Goal: Answer question/provide support: Share knowledge or assist other users

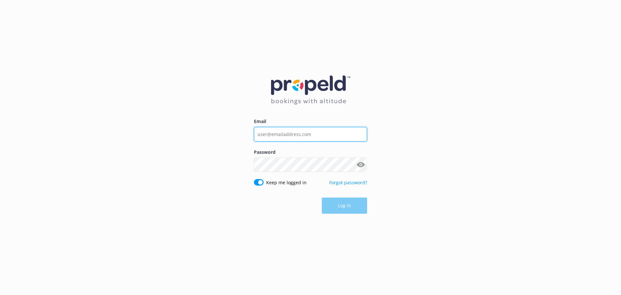
click at [277, 134] on input "Email" at bounding box center [310, 134] width 113 height 15
type input "[EMAIL_ADDRESS][DOMAIN_NAME]"
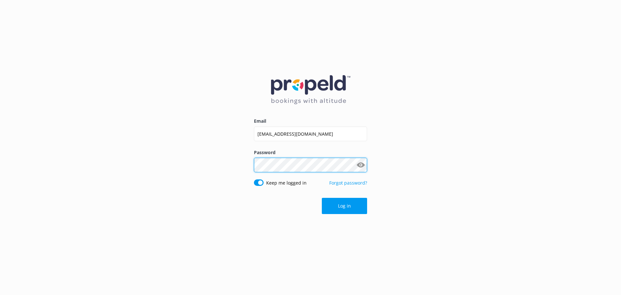
click button "Log in" at bounding box center [344, 206] width 45 height 16
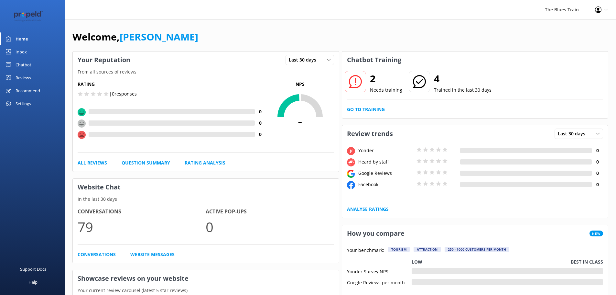
click at [35, 49] on link "Inbox" at bounding box center [32, 51] width 65 height 13
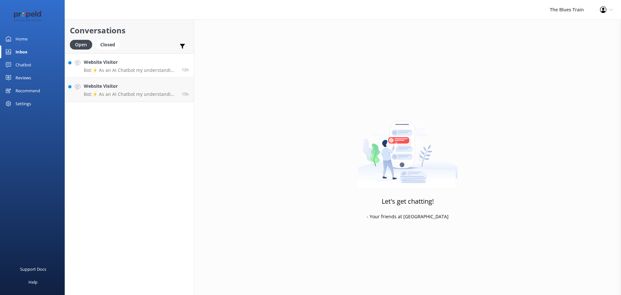
click at [143, 70] on p "Bot: ⚡ As an AI Chatbot my understanding of some questions is limited. Please r…" at bounding box center [130, 70] width 93 height 6
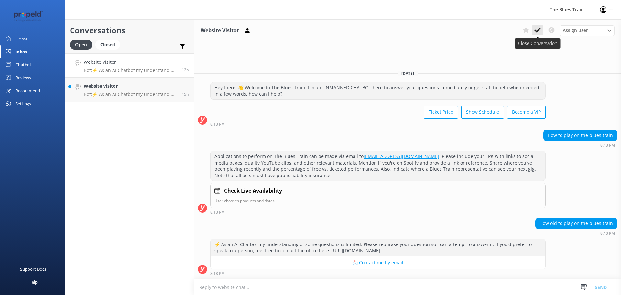
click at [539, 29] on use at bounding box center [538, 30] width 6 height 5
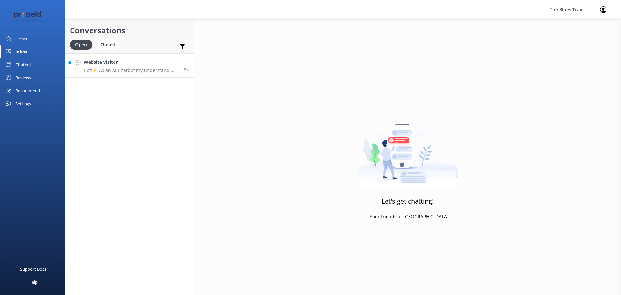
click at [165, 71] on p "Bot: ⚡ As an AI Chatbot my understanding of some questions is limited. Please r…" at bounding box center [130, 70] width 93 height 6
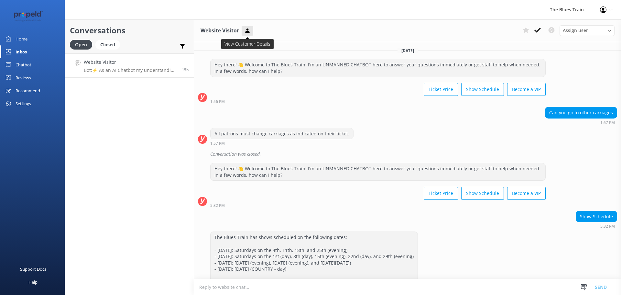
click at [248, 33] on icon at bounding box center [247, 31] width 6 height 6
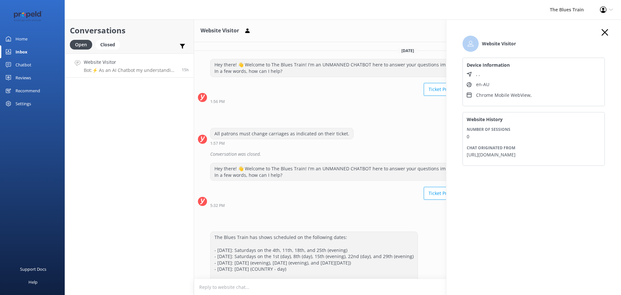
click at [602, 30] on icon "button" at bounding box center [605, 32] width 6 height 6
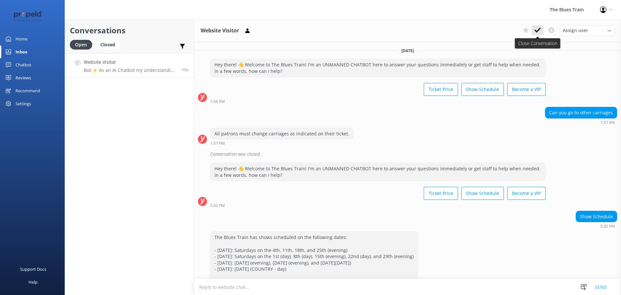
click at [536, 29] on icon at bounding box center [538, 30] width 6 height 6
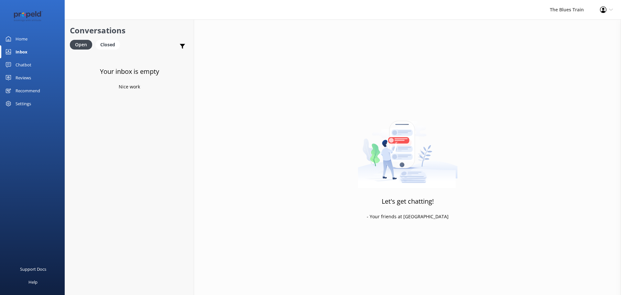
click at [31, 37] on link "Home" at bounding box center [32, 38] width 65 height 13
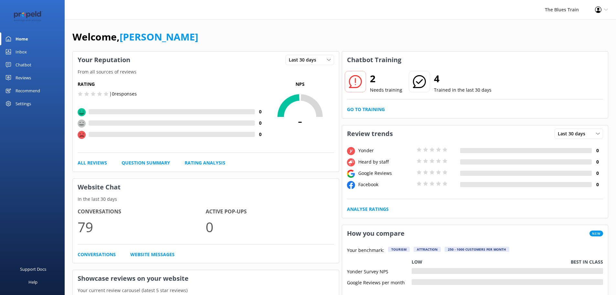
click at [29, 67] on div "Chatbot" at bounding box center [24, 64] width 16 height 13
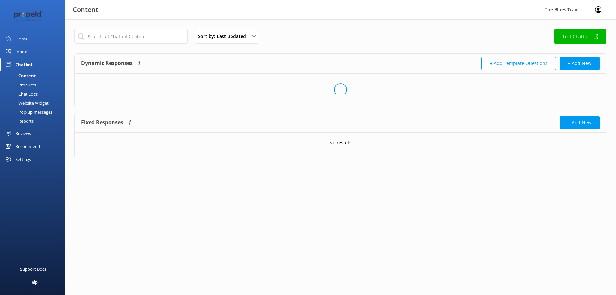
click at [31, 95] on div "Chat Logs" at bounding box center [21, 93] width 34 height 9
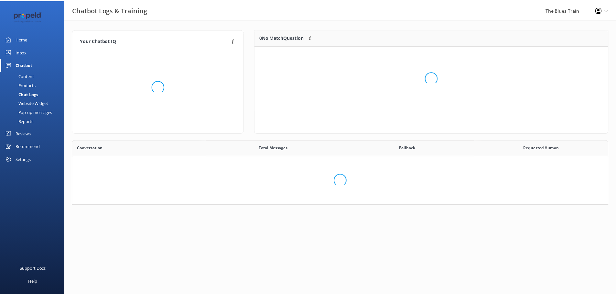
scroll to position [222, 531]
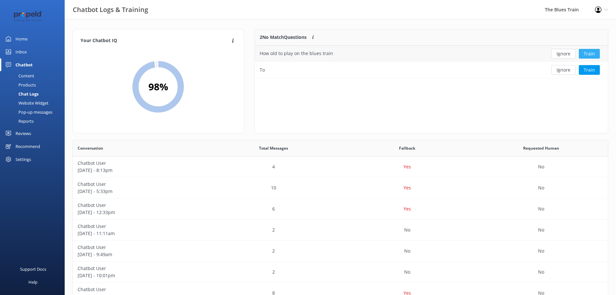
click at [589, 52] on button "Train" at bounding box center [589, 54] width 21 height 10
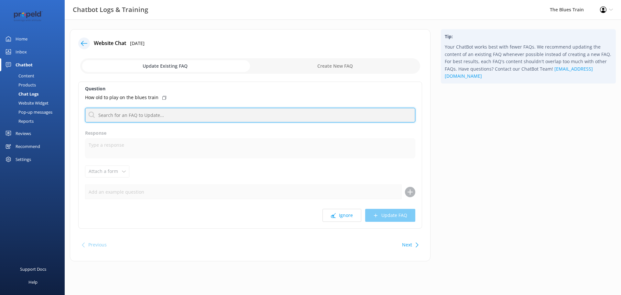
click at [162, 116] on input "text" at bounding box center [250, 115] width 330 height 15
type input "child"
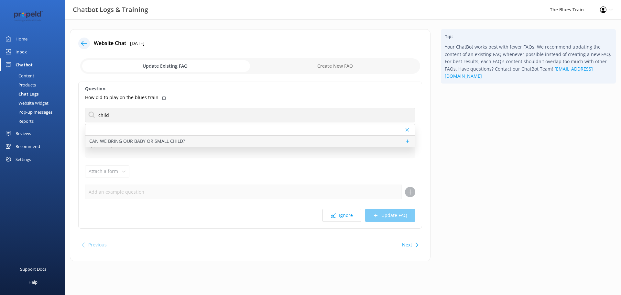
click at [182, 138] on p "CAN WE BRING OUR BABY OR SMALL CHILD?" at bounding box center [137, 141] width 96 height 7
type textarea "The Blues Train is a fully licensed event, so you must be 18 or over to travel.…"
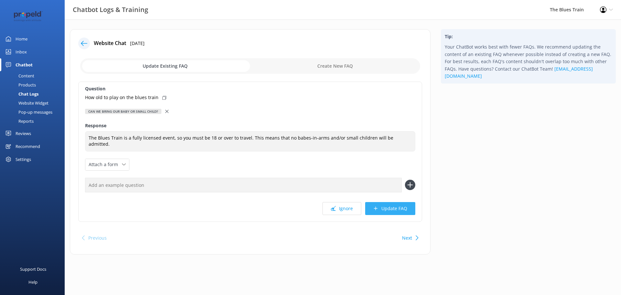
click at [400, 212] on button "Update FAQ" at bounding box center [390, 208] width 50 height 13
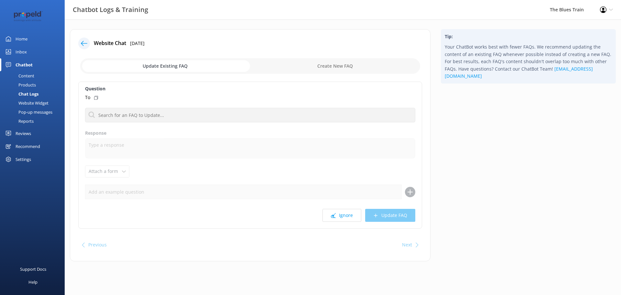
click at [30, 50] on link "Inbox" at bounding box center [32, 51] width 65 height 13
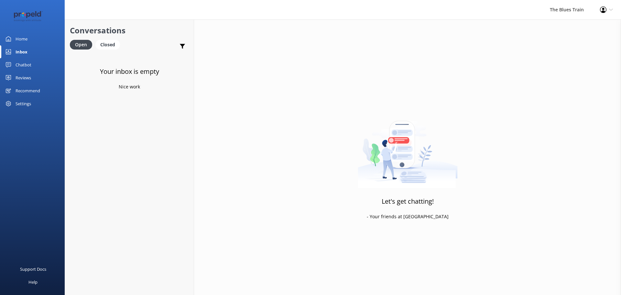
click at [34, 66] on link "Chatbot" at bounding box center [32, 64] width 65 height 13
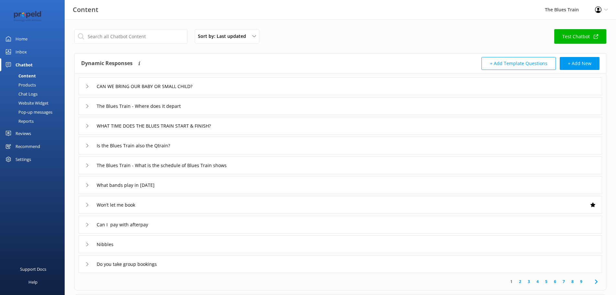
click at [35, 94] on div "Chat Logs" at bounding box center [21, 93] width 34 height 9
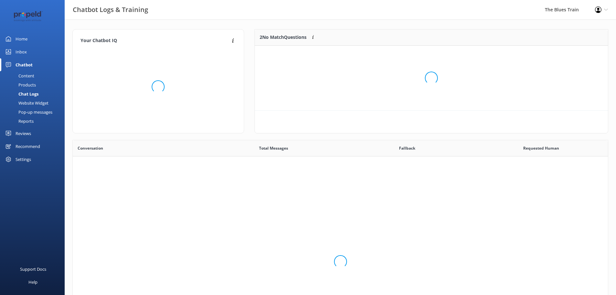
scroll to position [222, 531]
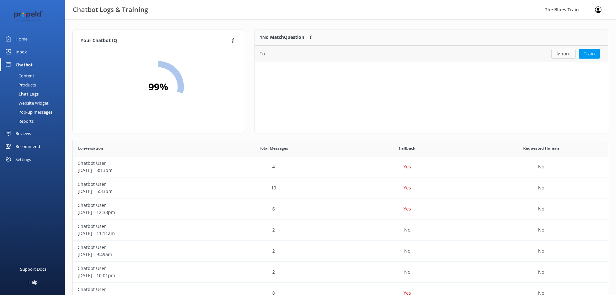
click at [564, 54] on button "Ignore" at bounding box center [564, 54] width 24 height 10
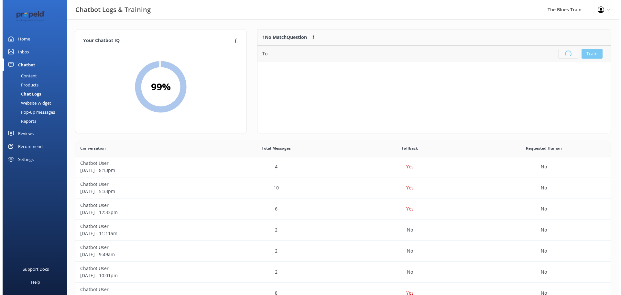
scroll to position [76, 348]
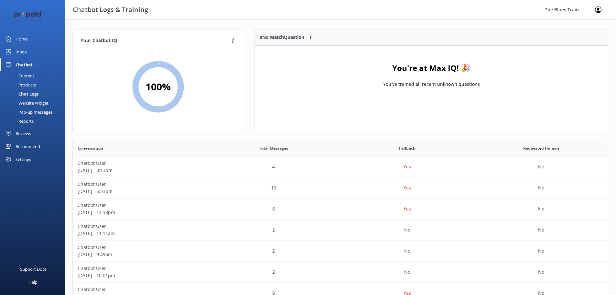
click at [17, 53] on div "Inbox" at bounding box center [21, 51] width 11 height 13
